Goal: Task Accomplishment & Management: Manage account settings

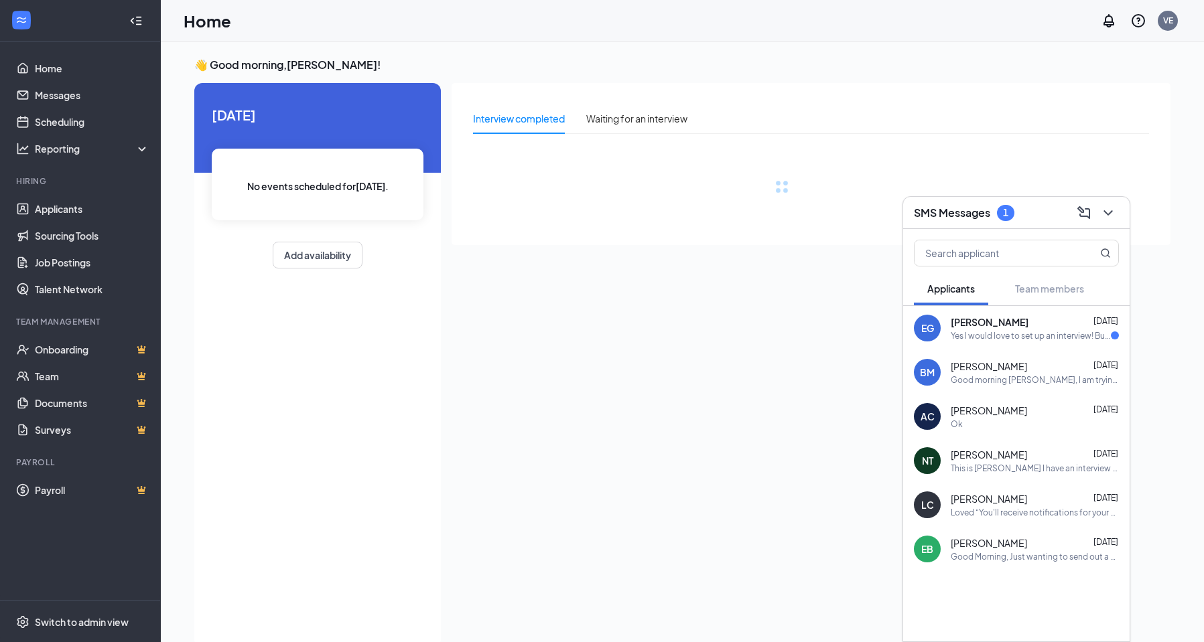
click at [1042, 331] on div "Yes I would love to set up an interview! But I just wanted to make sure this po…" at bounding box center [1031, 335] width 160 height 11
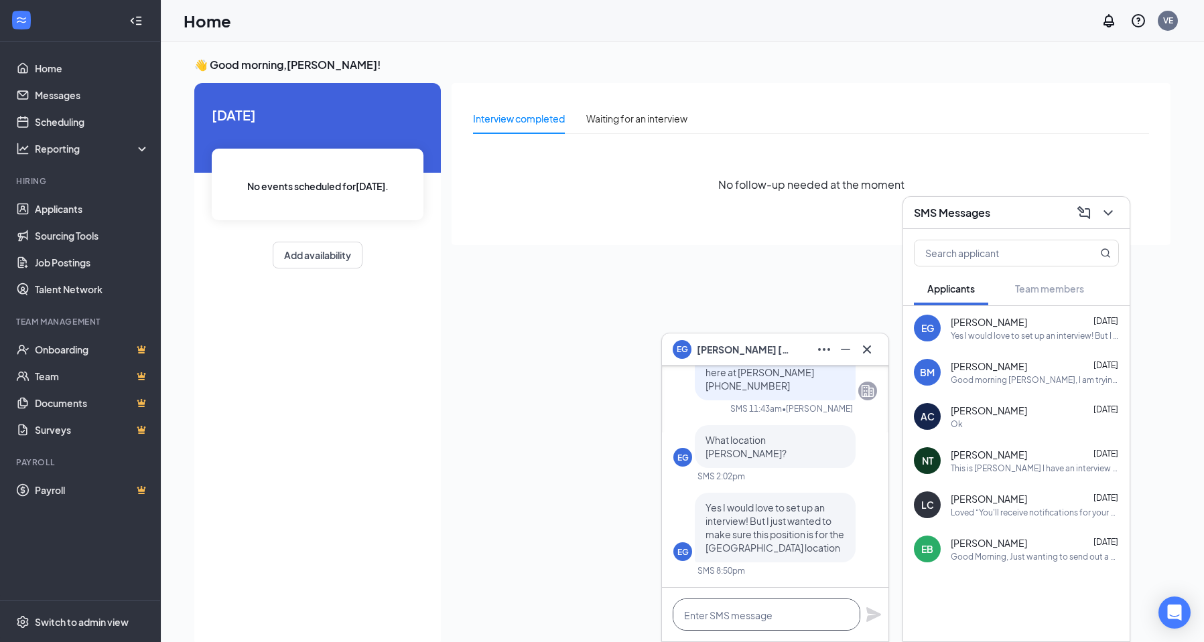
click at [733, 624] on textarea at bounding box center [767, 615] width 188 height 32
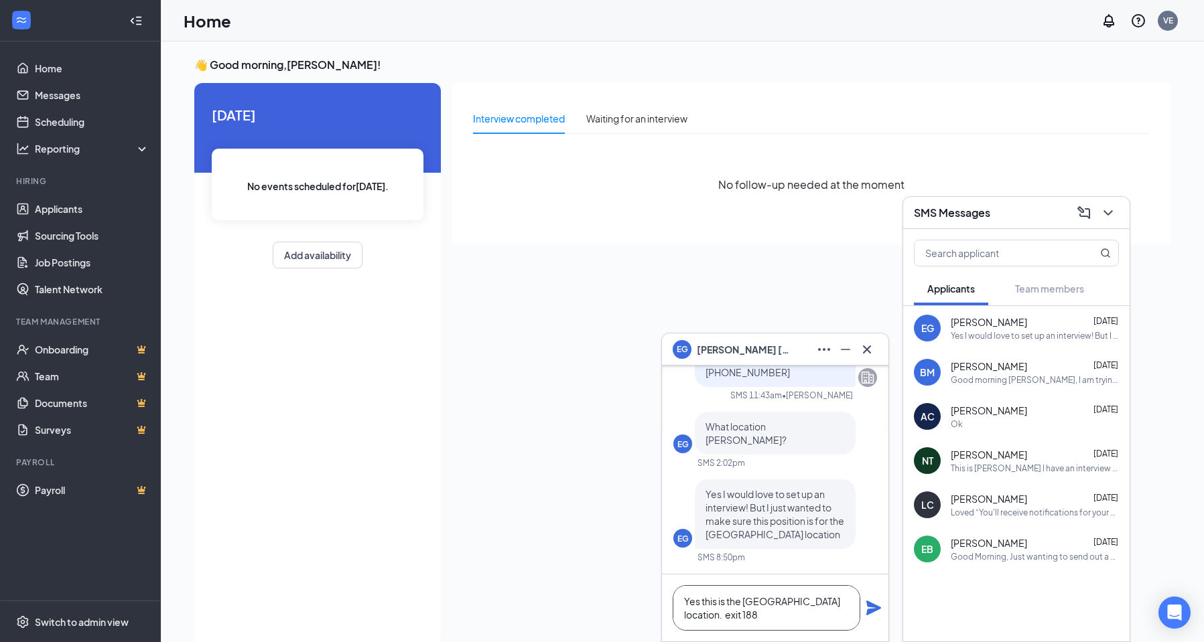
type textarea "Yes this is the [GEOGRAPHIC_DATA] location. exit 188"
click at [875, 608] on icon "Plane" at bounding box center [873, 608] width 15 height 15
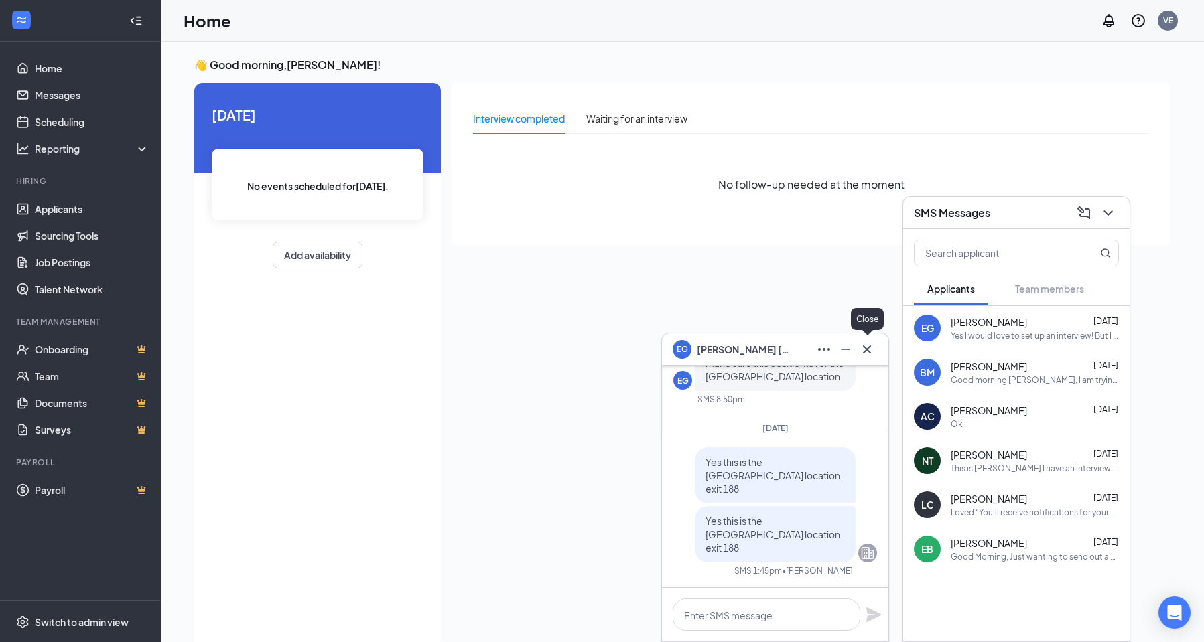
click at [864, 354] on icon "Cross" at bounding box center [867, 350] width 16 height 16
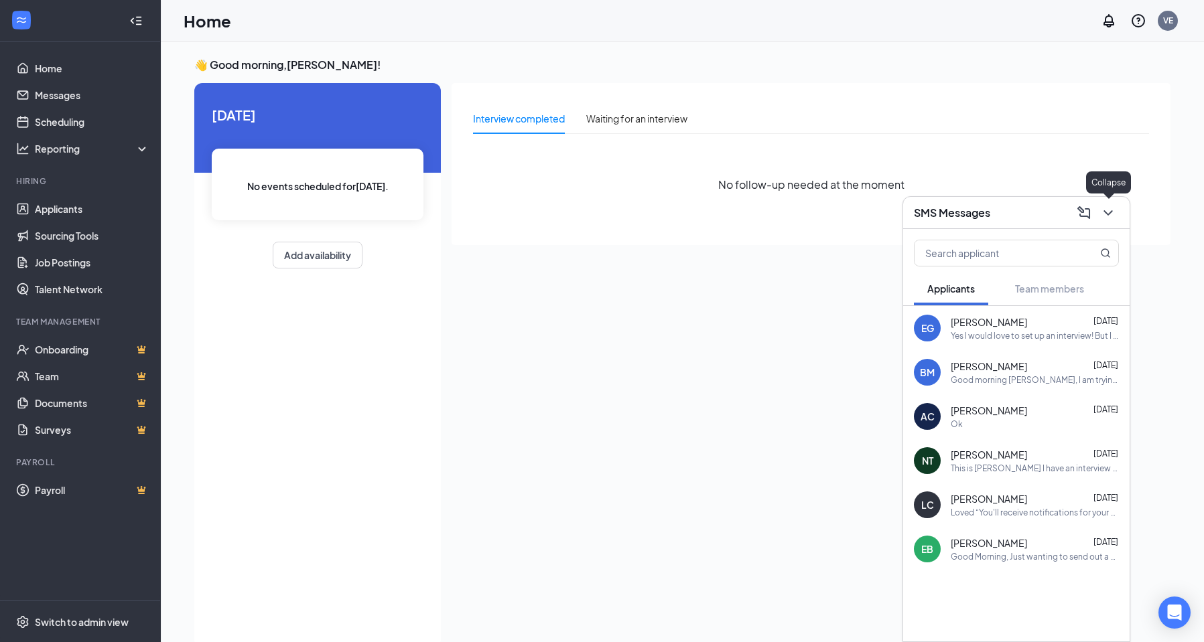
click at [1110, 217] on icon "ChevronDown" at bounding box center [1108, 213] width 16 height 16
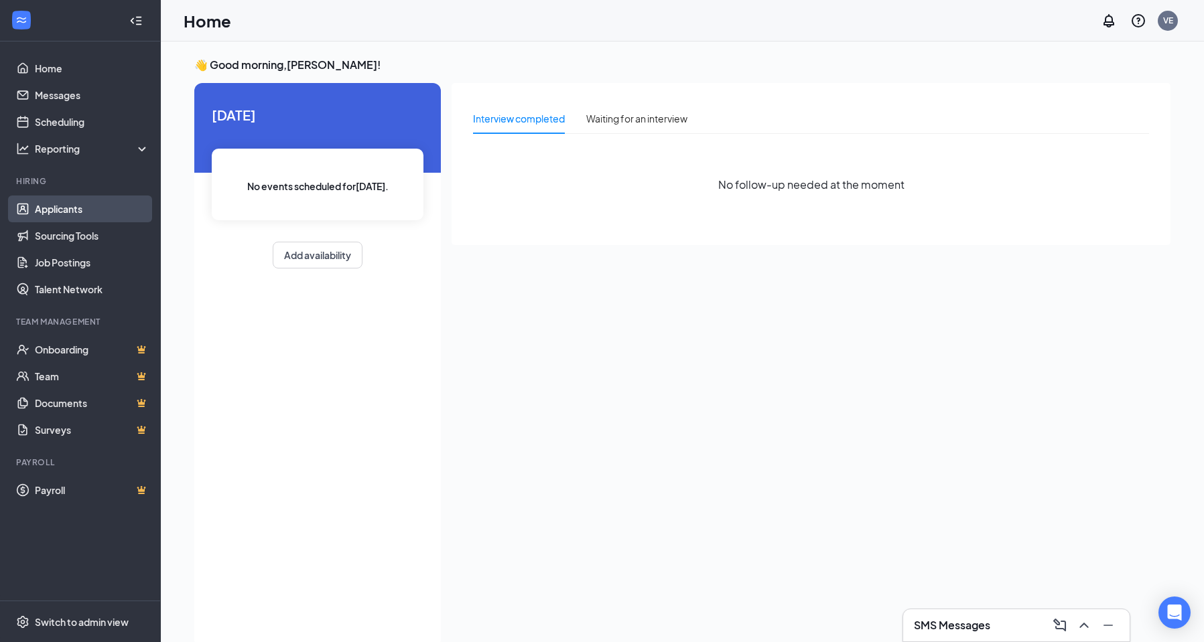
click at [50, 208] on link "Applicants" at bounding box center [92, 209] width 115 height 27
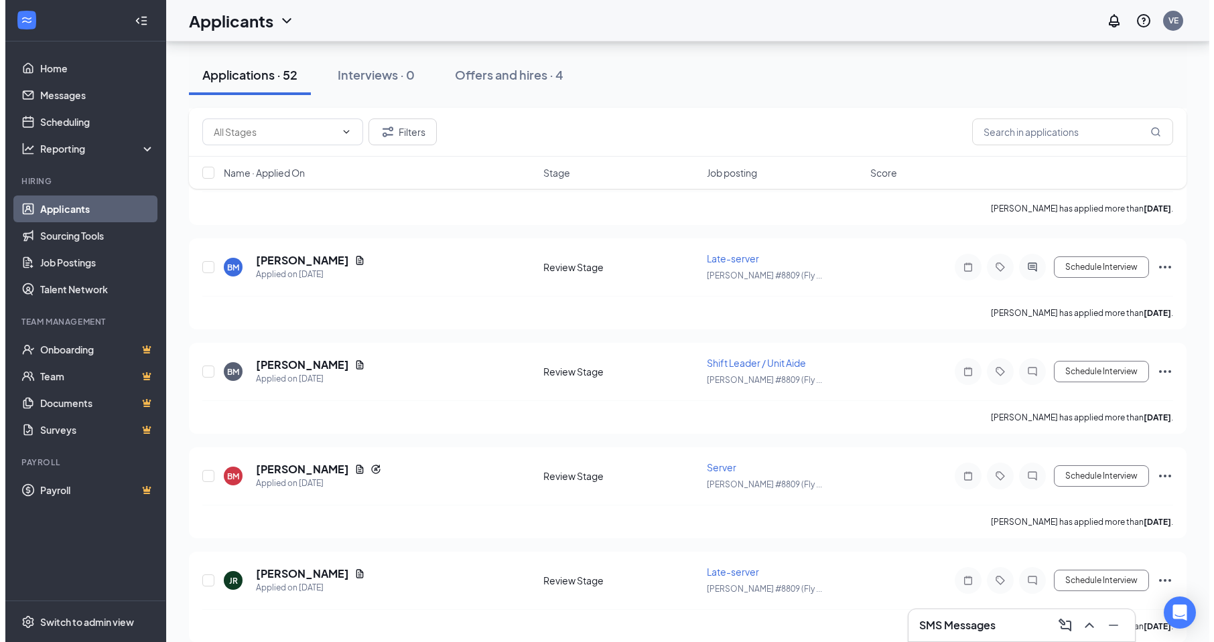
scroll to position [335, 0]
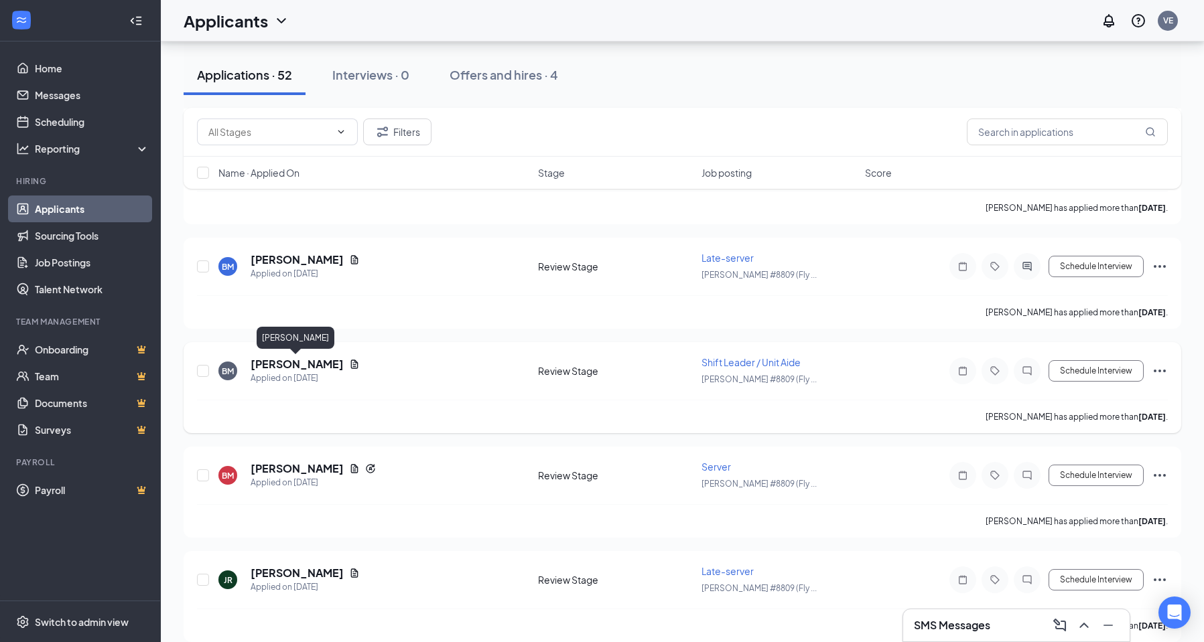
click at [284, 366] on h5 "[PERSON_NAME]" at bounding box center [297, 364] width 93 height 15
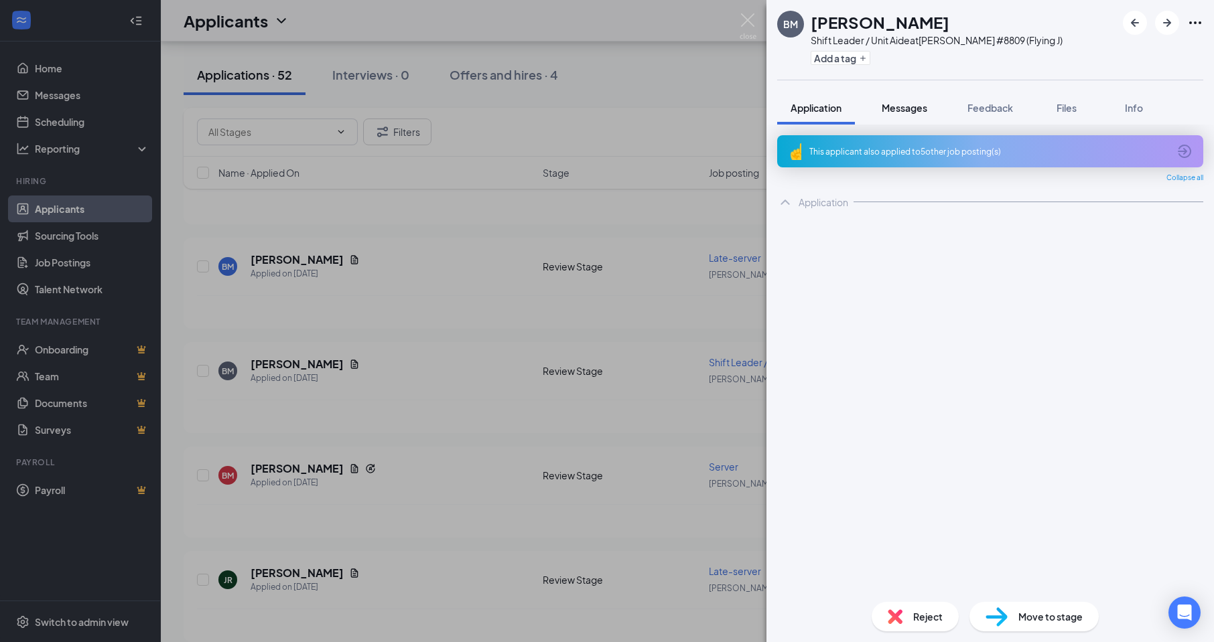
click at [908, 117] on button "Messages" at bounding box center [904, 107] width 72 height 33
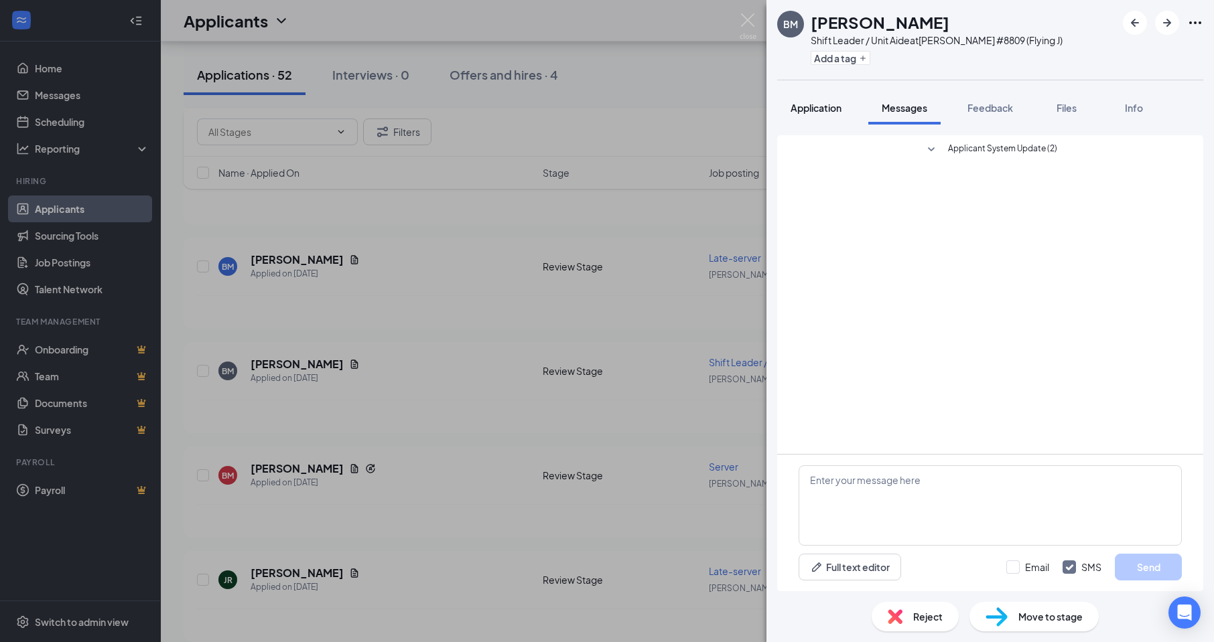
click at [830, 119] on button "Application" at bounding box center [816, 107] width 78 height 33
